Goal: Information Seeking & Learning: Find specific page/section

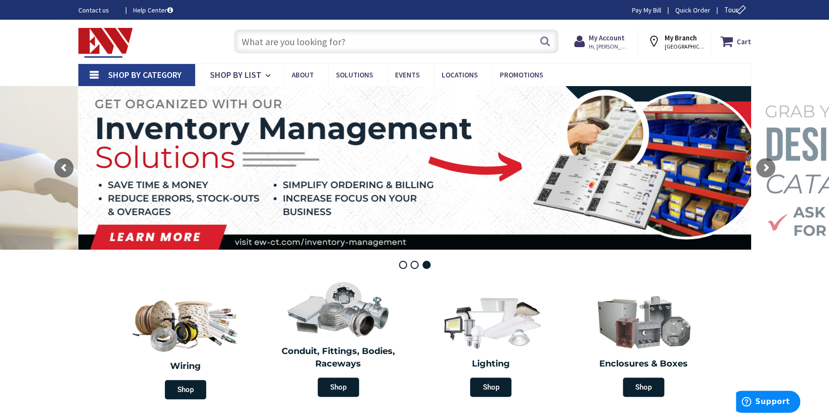
click at [299, 37] on input "text" at bounding box center [396, 41] width 324 height 24
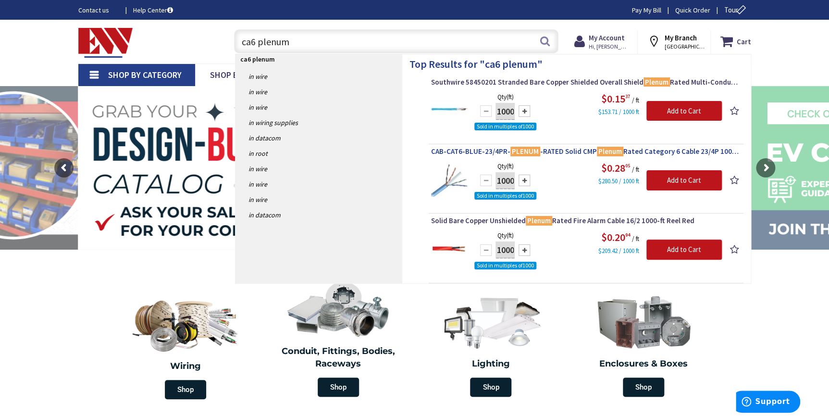
type input "ca6 plenum"
click at [471, 149] on span "CAB-CAT6-BLUE-23/4PR- PLENUM -RATED Solid CMP Plenum Rated Category 6 Cable 23/…" at bounding box center [586, 152] width 310 height 10
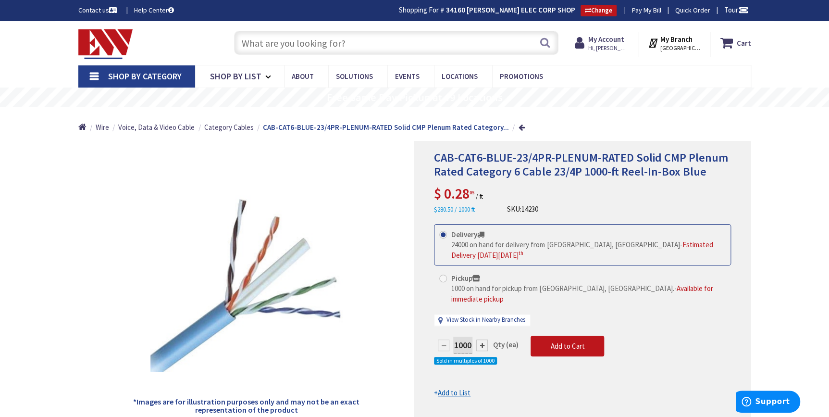
click at [332, 31] on input "text" at bounding box center [396, 43] width 324 height 24
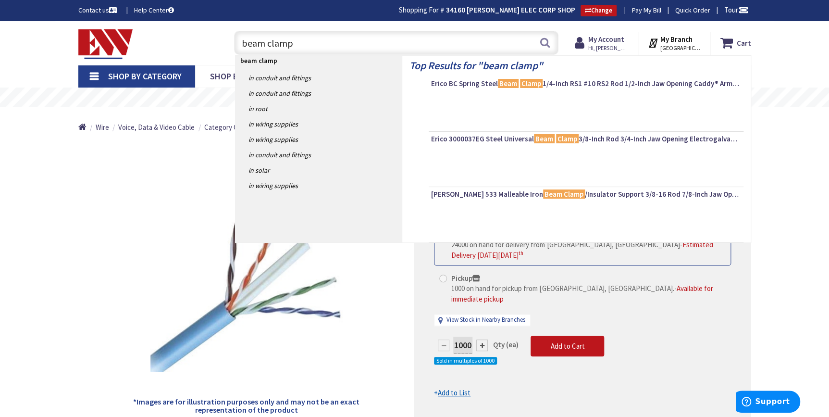
type input "beam clamps"
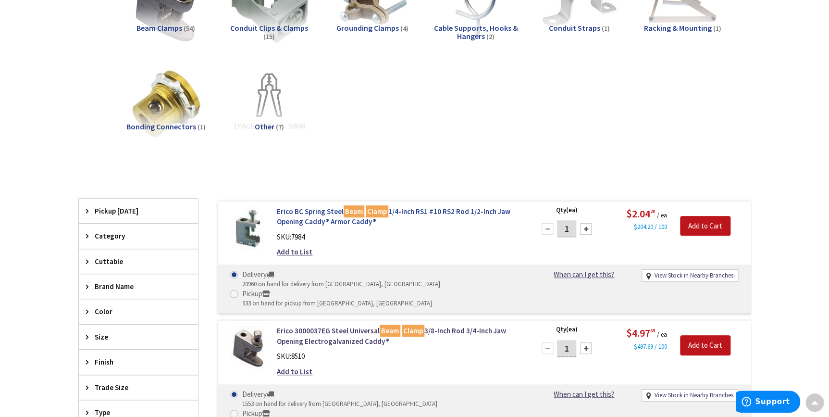
scroll to position [45, 0]
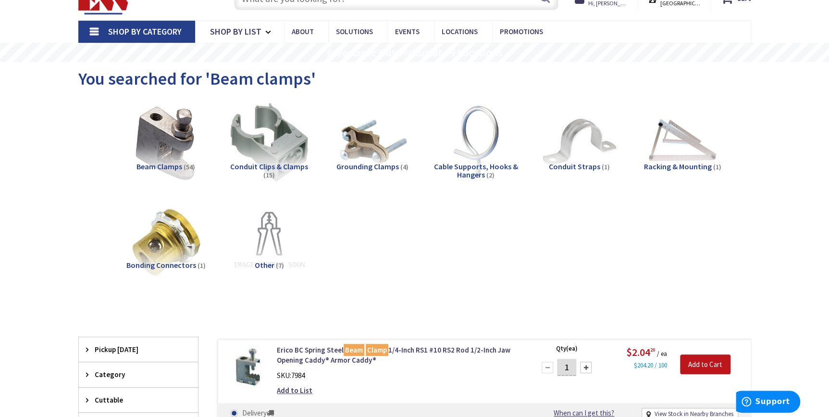
click at [486, 127] on img at bounding box center [475, 142] width 87 height 87
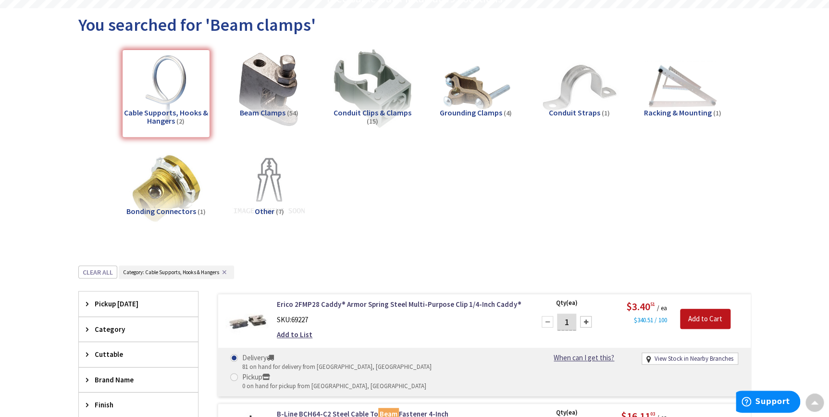
scroll to position [0, 0]
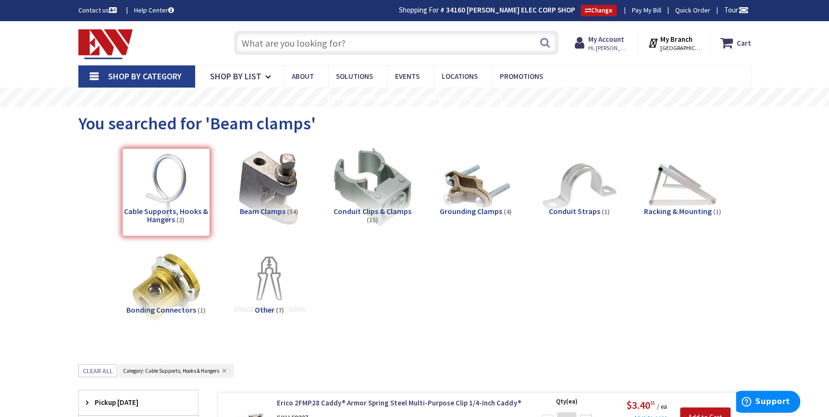
click at [284, 45] on input "text" at bounding box center [396, 43] width 324 height 24
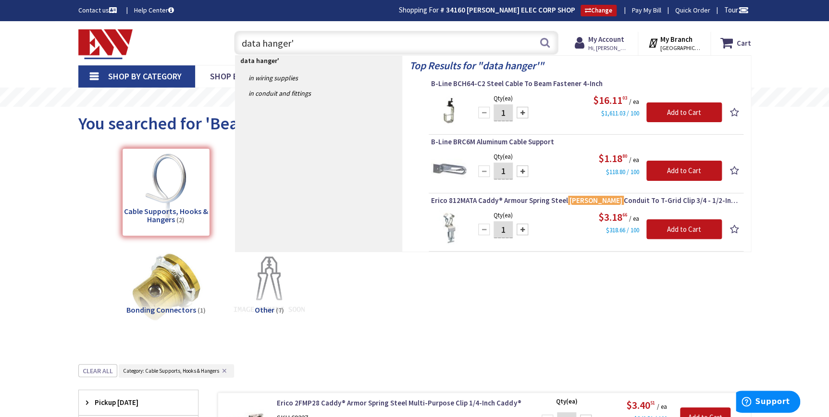
type input "data hanger"
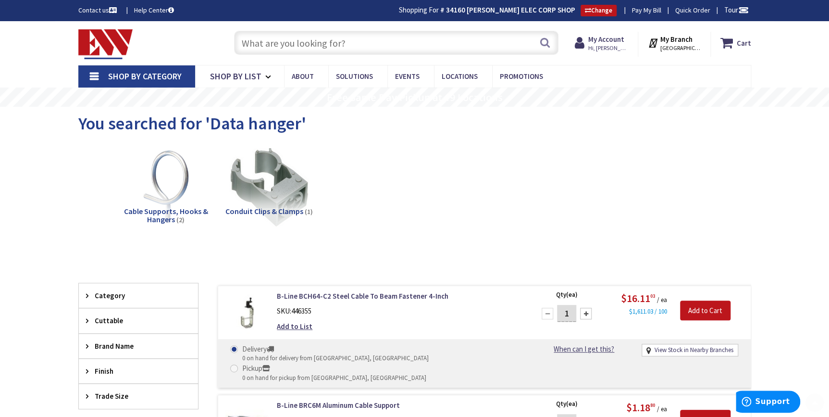
click at [171, 166] on img at bounding box center [165, 186] width 87 height 87
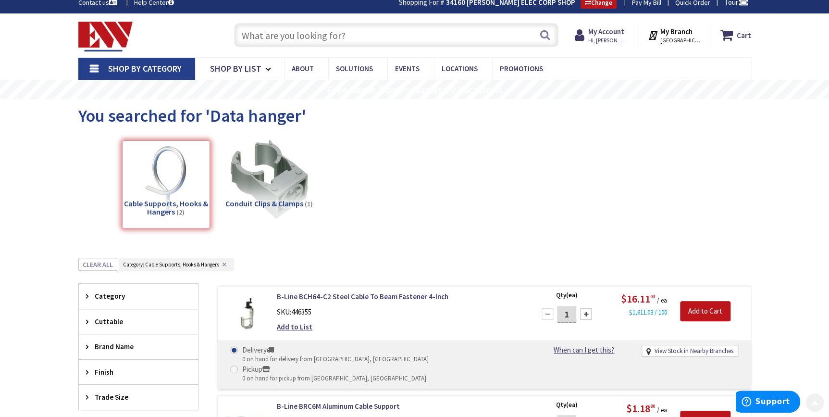
scroll to position [2, 0]
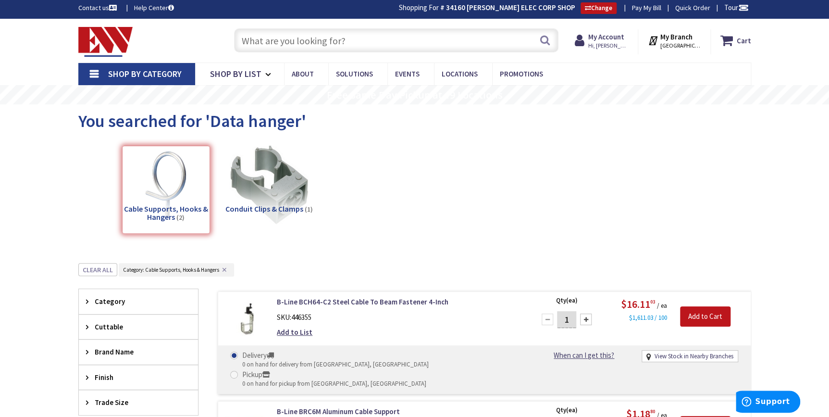
click at [279, 37] on input "text" at bounding box center [396, 40] width 324 height 24
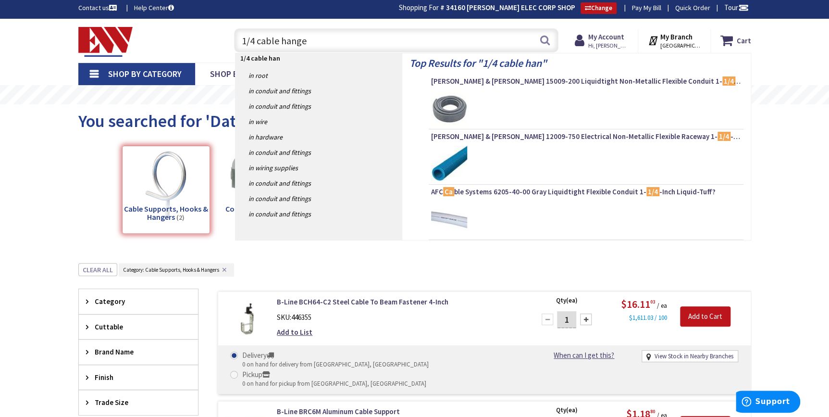
type input "1/4 cable hanger"
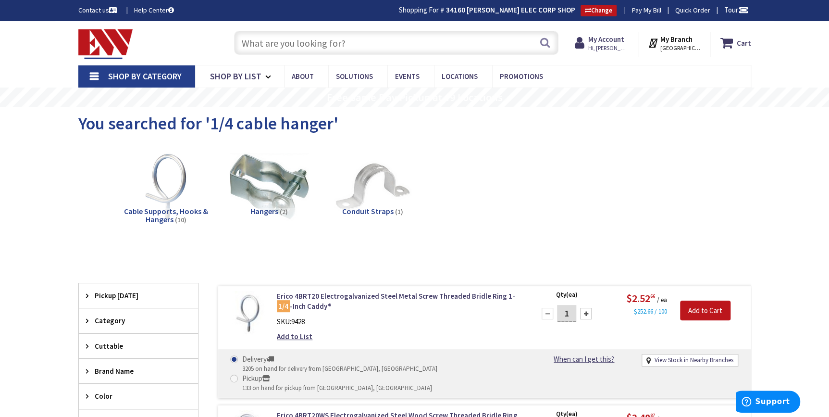
click at [340, 43] on input "text" at bounding box center [396, 43] width 324 height 24
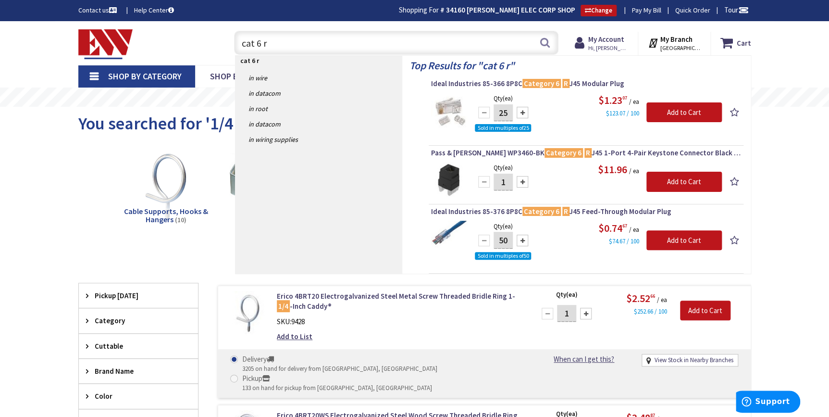
type input "cat 6 r"
